Goal: Information Seeking & Learning: Learn about a topic

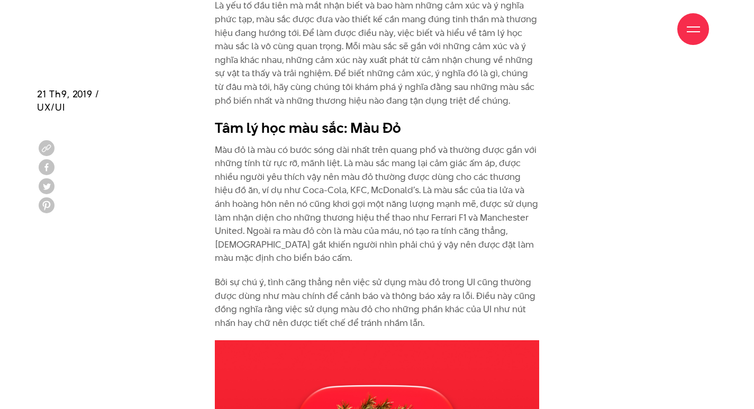
scroll to position [1323, 0]
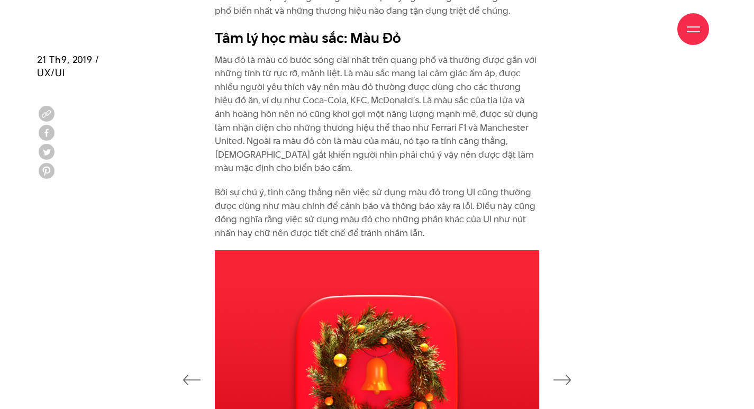
click at [276, 70] on p "Màu đỏ là màu có bước sóng dài nhất trên quang phổ và thường được gắn với những…" at bounding box center [377, 114] width 325 height 122
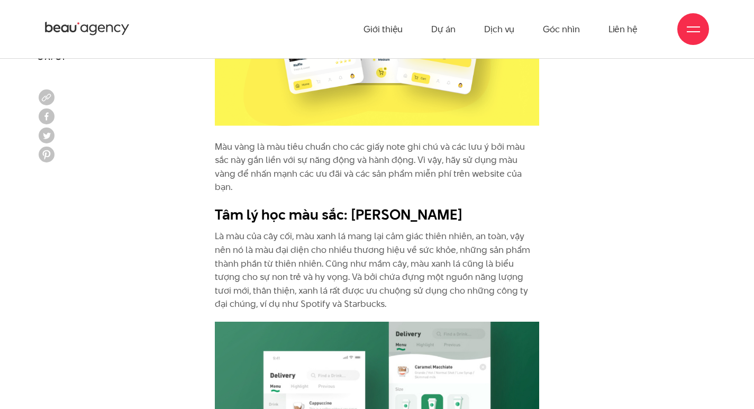
scroll to position [2700, 0]
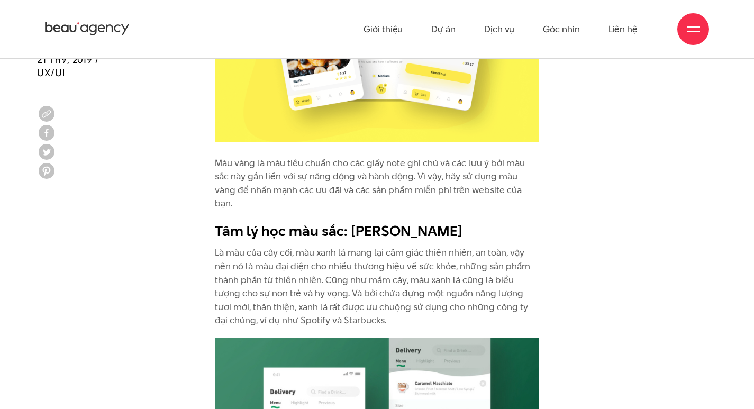
click at [246, 246] on p "Là màu của cây cối, màu xanh lá mang lại cảm giác thiên nhiên, an toàn, vậy nên…" at bounding box center [377, 287] width 325 height 82
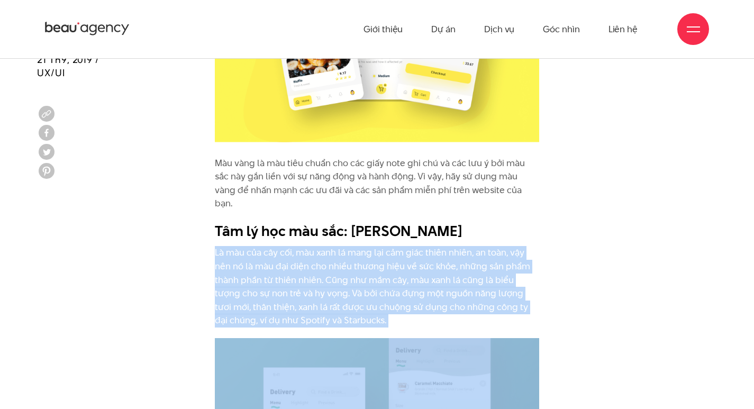
click at [246, 246] on p "Là màu của cây cối, màu xanh lá mang lại cảm giác thiên nhiên, an toàn, vậy nên…" at bounding box center [377, 287] width 325 height 82
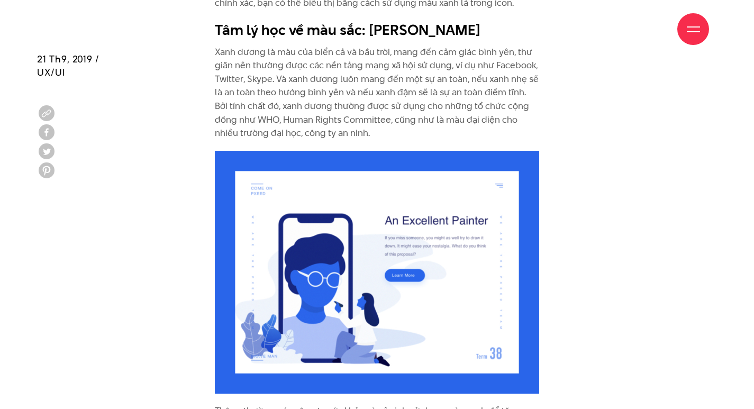
scroll to position [3335, 0]
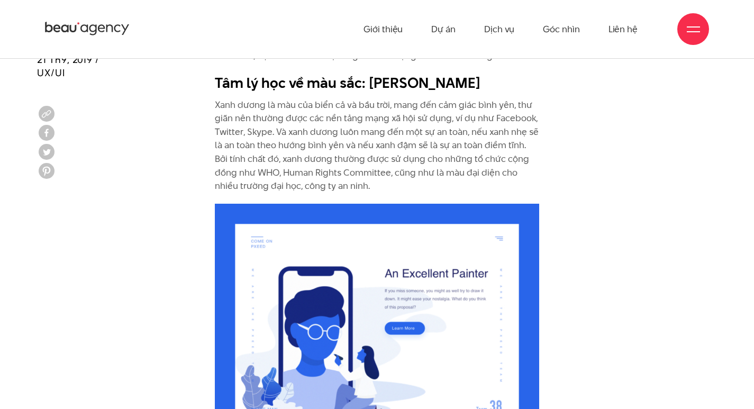
click at [248, 102] on p "Xanh dương là màu của biển cả và bầu trời, mang đến cảm giác bình yên, thư giãn…" at bounding box center [377, 145] width 325 height 95
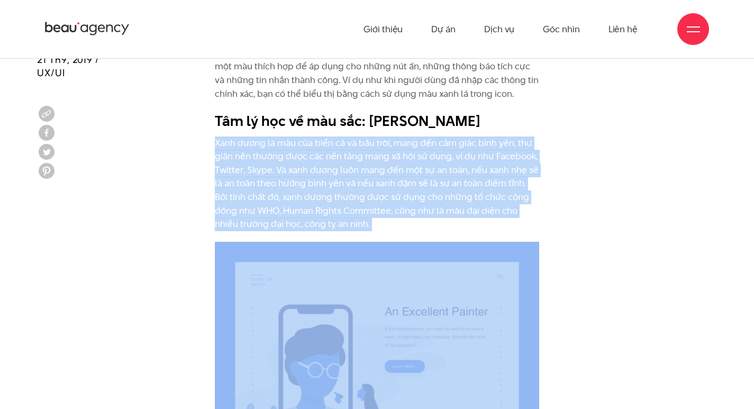
scroll to position [3229, 0]
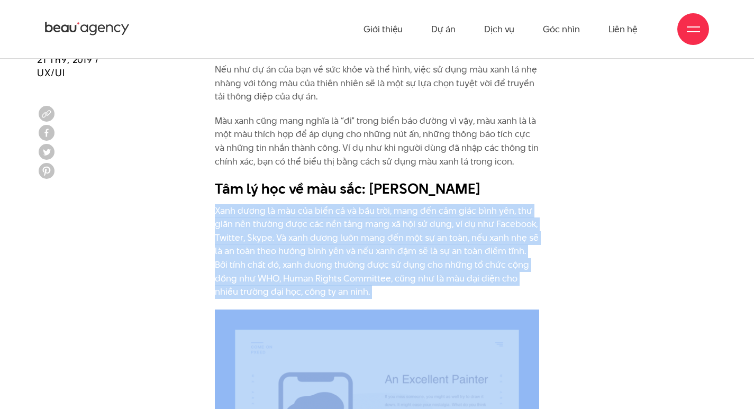
click at [241, 204] on p "Xanh dương là màu của biển cả và bầu trời, mang đến cảm giác bình yên, thư giãn…" at bounding box center [377, 251] width 325 height 95
